Goal: Transaction & Acquisition: Purchase product/service

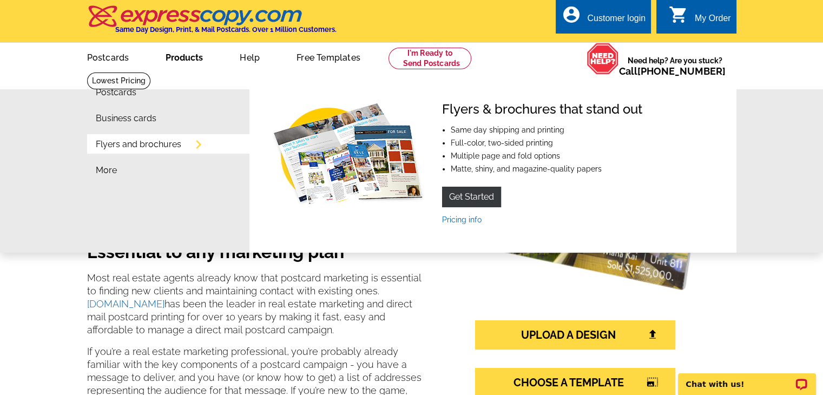
click at [154, 143] on link "Flyers and brochures" at bounding box center [138, 144] width 85 height 9
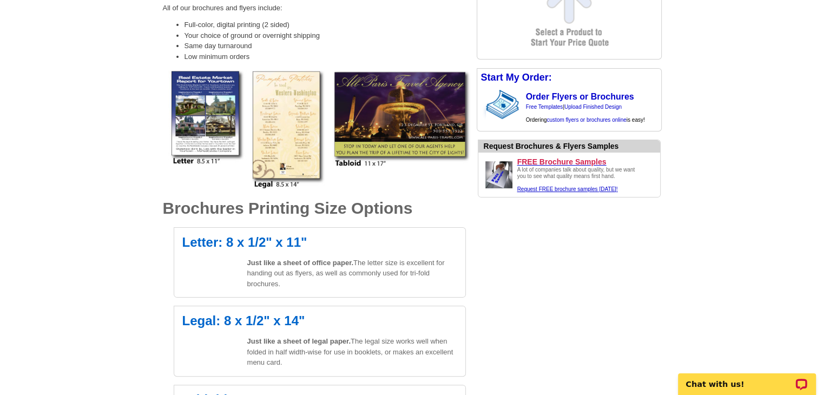
scroll to position [190, 0]
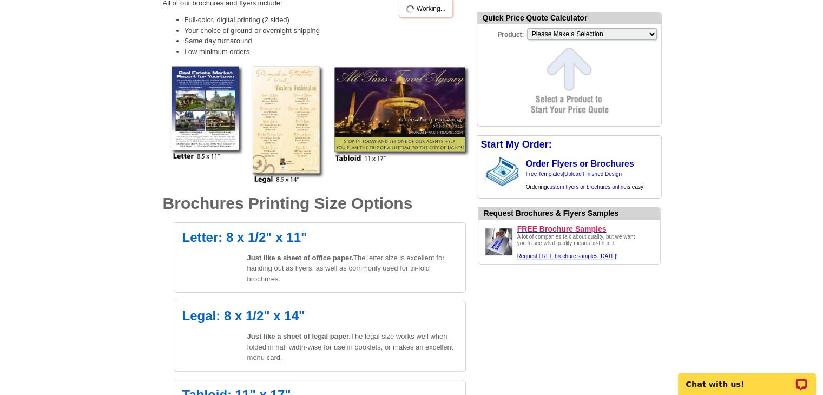
click at [418, 126] on img at bounding box center [319, 124] width 303 height 119
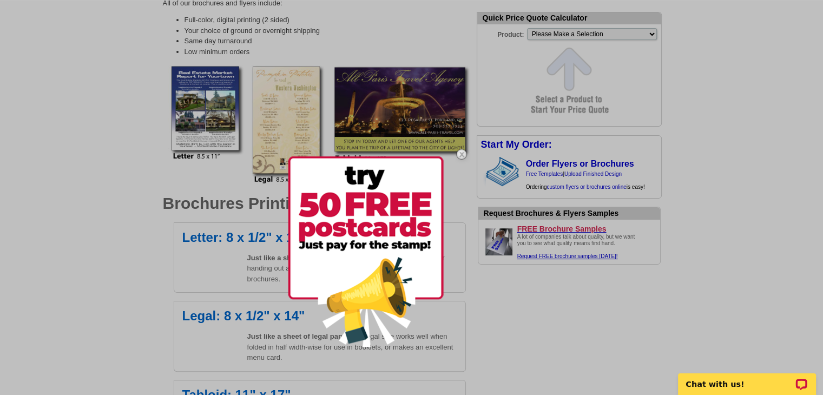
click at [502, 305] on div at bounding box center [411, 197] width 823 height 395
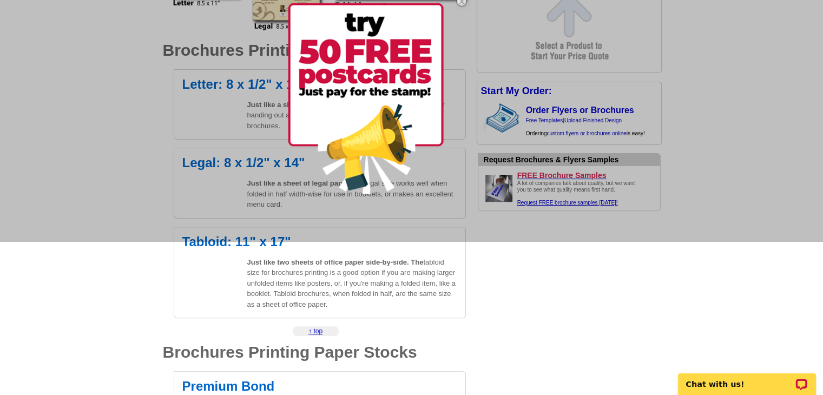
scroll to position [346, 0]
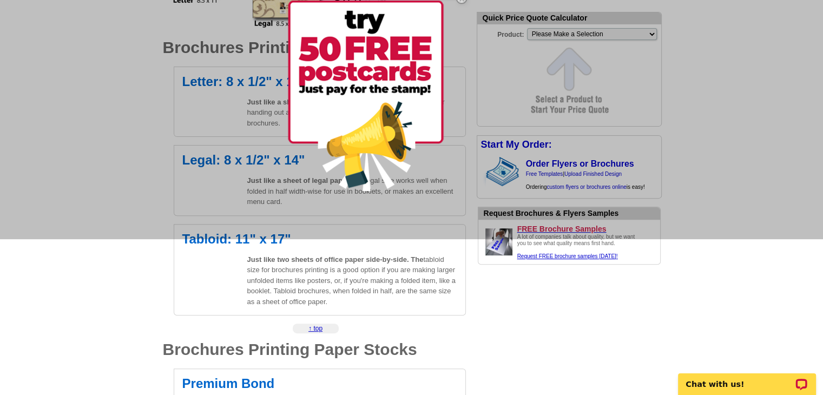
click at [270, 236] on div at bounding box center [411, 41] width 823 height 395
click at [219, 236] on div at bounding box center [411, 41] width 823 height 395
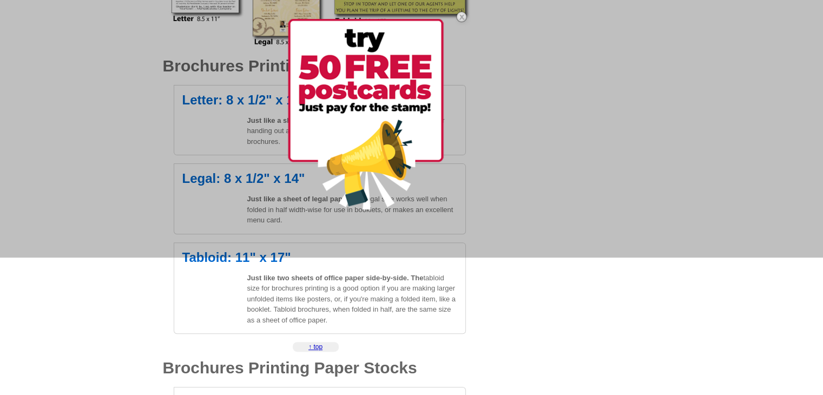
scroll to position [0, 0]
